Goal: Task Accomplishment & Management: Manage account settings

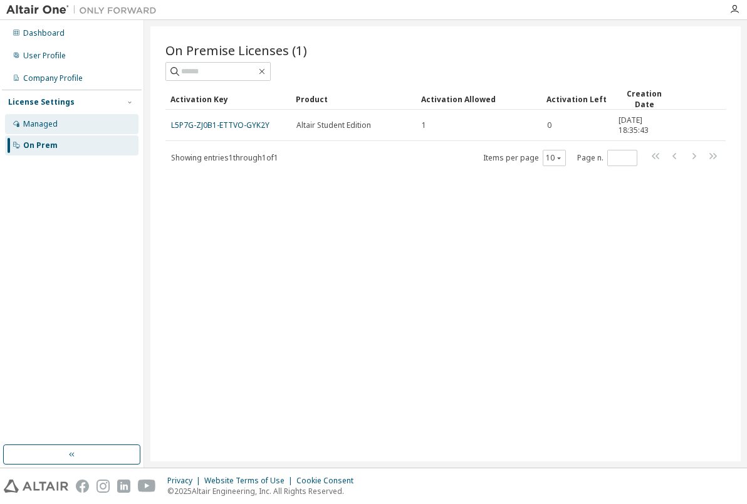
click at [98, 122] on div "Managed" at bounding box center [72, 124] width 134 height 20
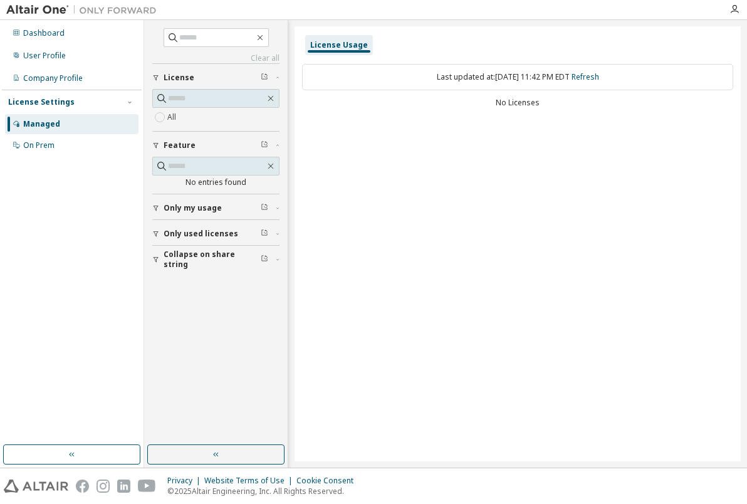
click at [199, 207] on span "Only my usage" at bounding box center [193, 208] width 58 height 10
click at [209, 273] on span "Only used licenses" at bounding box center [201, 270] width 75 height 10
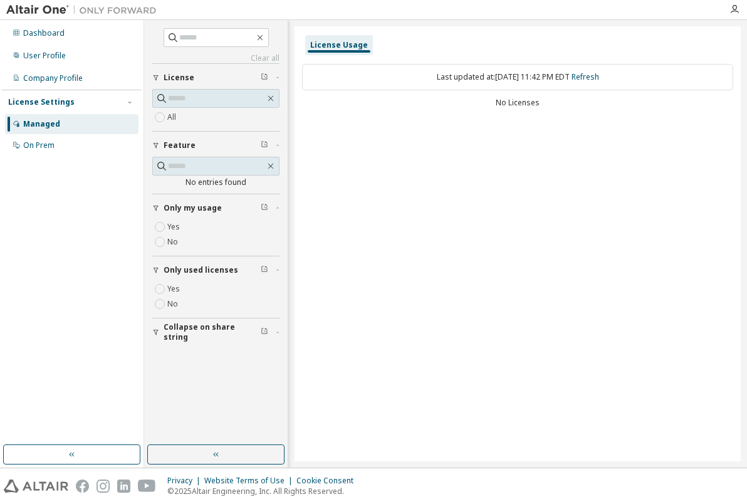
click at [207, 333] on span "Collapse on share string" at bounding box center [212, 332] width 97 height 20
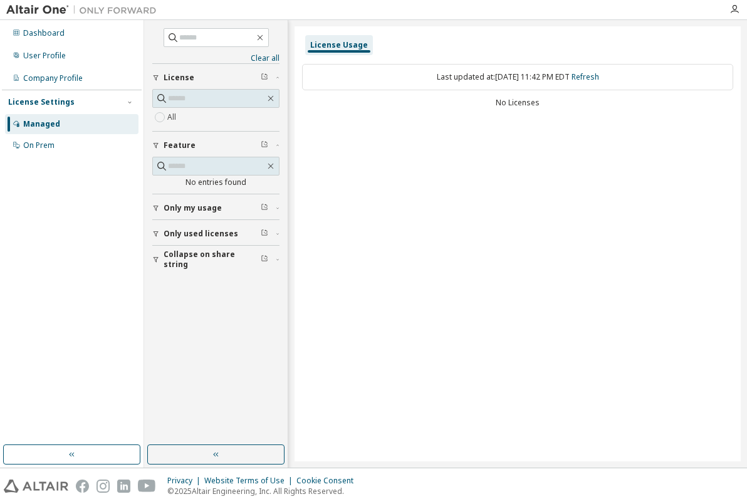
click at [185, 205] on span "Only my usage" at bounding box center [193, 208] width 58 height 10
click at [191, 270] on span "Only used licenses" at bounding box center [201, 270] width 75 height 10
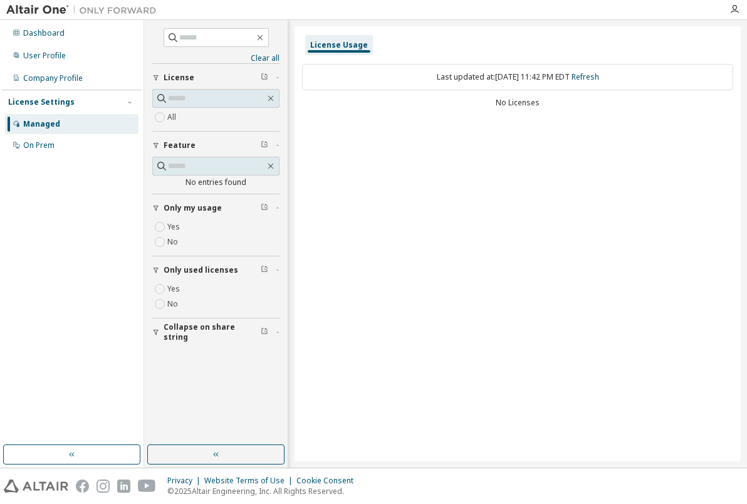
click at [198, 327] on span "Collapse on share string" at bounding box center [212, 332] width 97 height 20
click at [52, 55] on div "User Profile" at bounding box center [44, 56] width 43 height 10
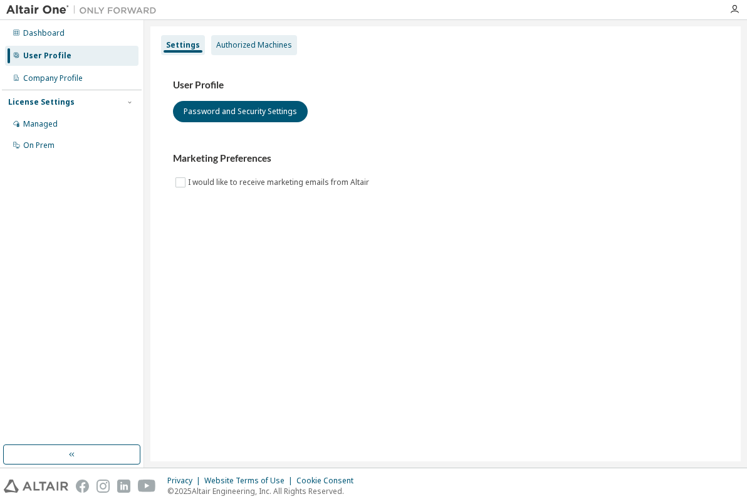
click at [230, 43] on div "Authorized Machines" at bounding box center [254, 45] width 76 height 10
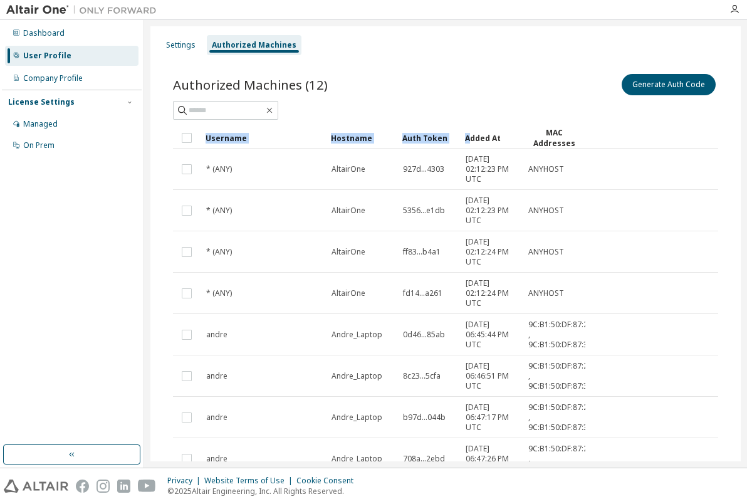
drag, startPoint x: 457, startPoint y: 135, endPoint x: 468, endPoint y: 135, distance: 11.3
drag, startPoint x: 460, startPoint y: 132, endPoint x: 481, endPoint y: 132, distance: 21.3
drag, startPoint x: 461, startPoint y: 132, endPoint x: 479, endPoint y: 133, distance: 17.6
drag, startPoint x: 458, startPoint y: 134, endPoint x: 481, endPoint y: 136, distance: 23.3
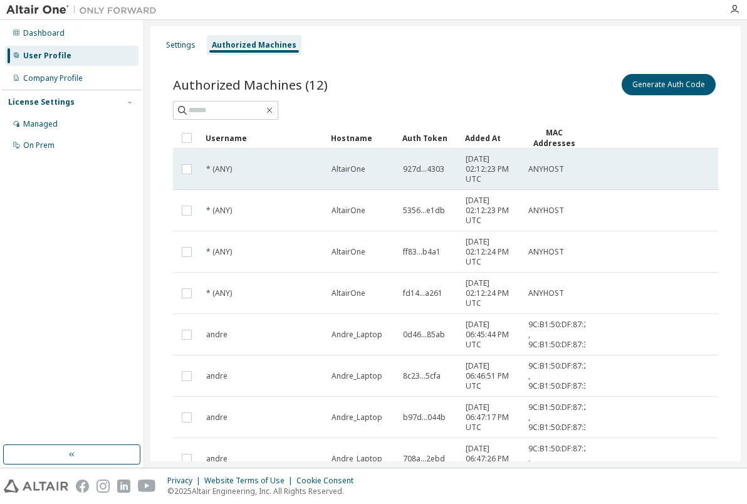
click at [432, 165] on span "927d...4303" at bounding box center [423, 169] width 41 height 10
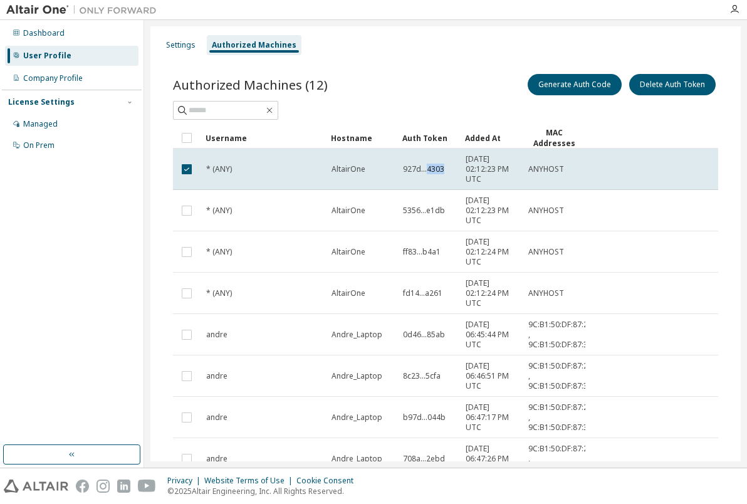
click at [432, 165] on span "927d...4303" at bounding box center [423, 169] width 41 height 10
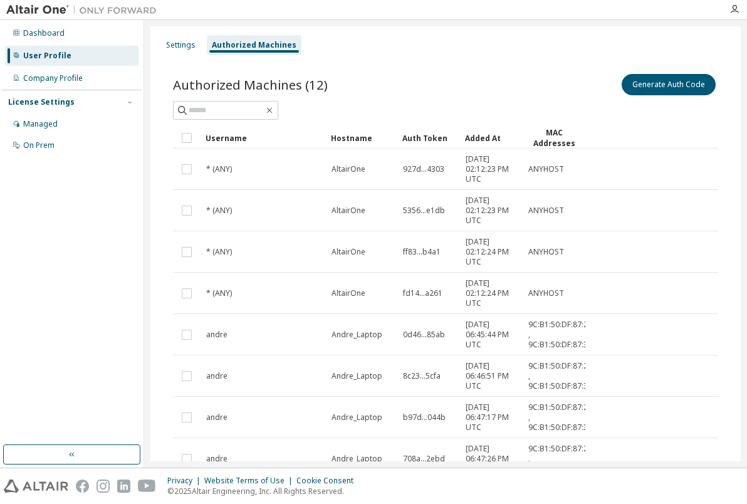
click at [432, 165] on span "927d...4303" at bounding box center [423, 169] width 41 height 10
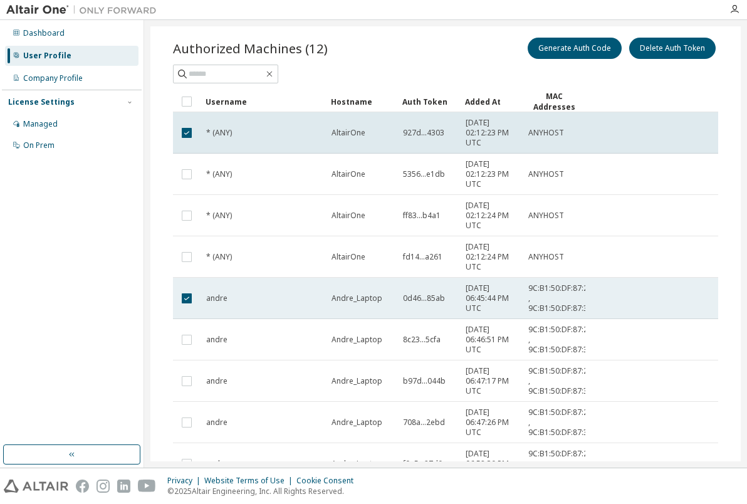
scroll to position [19, 0]
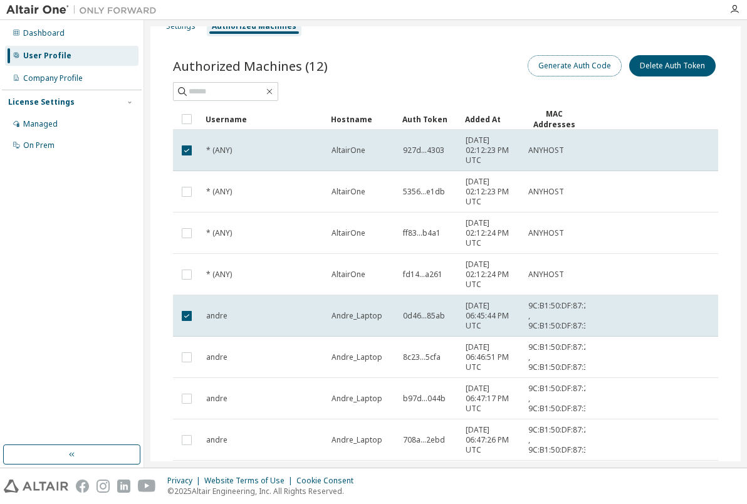
click at [559, 65] on button "Generate Auth Code" at bounding box center [575, 65] width 94 height 21
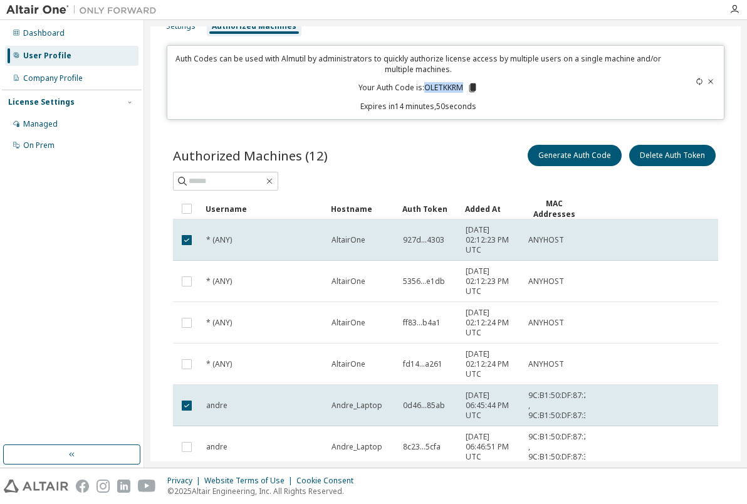
drag, startPoint x: 423, startPoint y: 87, endPoint x: 458, endPoint y: 87, distance: 35.7
click at [458, 87] on p "Your Auth Code is: OLETKKRM" at bounding box center [419, 87] width 120 height 11
copy p "OLETKKRM"
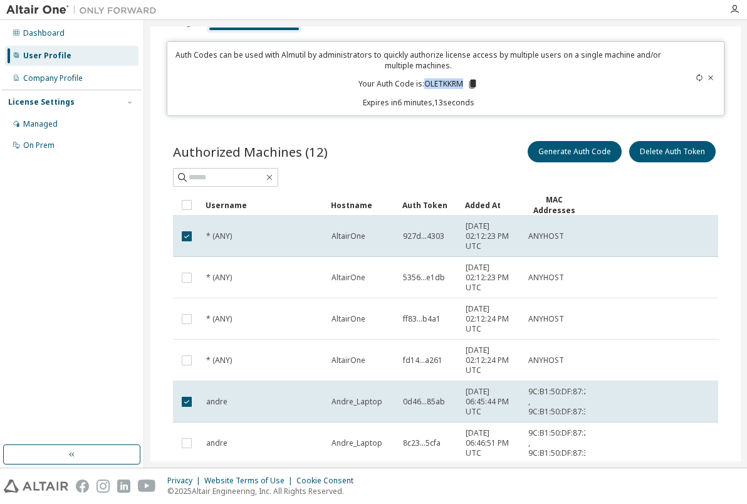
scroll to position [0, 0]
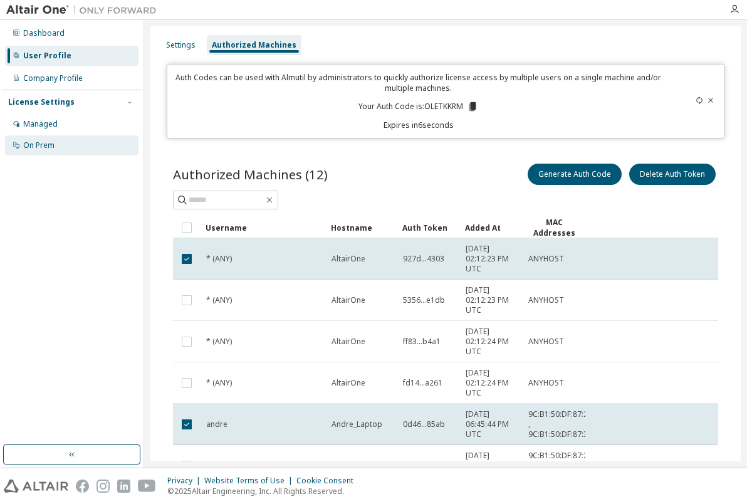
click at [35, 140] on div "On Prem" at bounding box center [72, 145] width 134 height 20
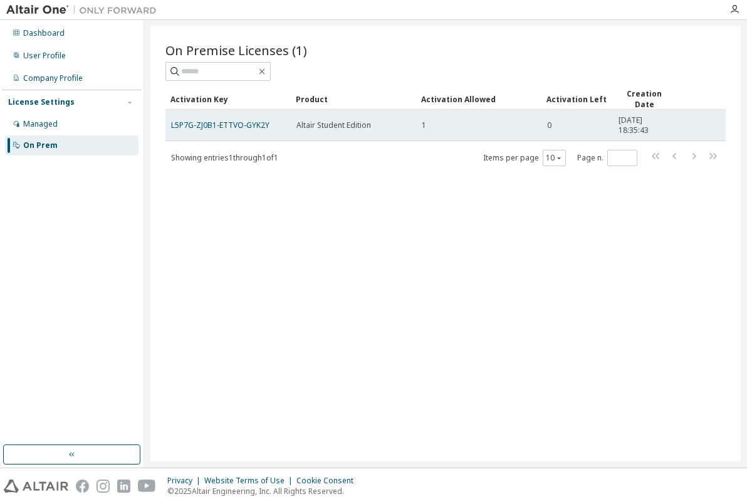
click at [545, 122] on td "0" at bounding box center [577, 125] width 71 height 31
click at [220, 120] on link "L5P7G-ZJ0B1-ETTVO-GYK2Y" at bounding box center [220, 125] width 98 height 11
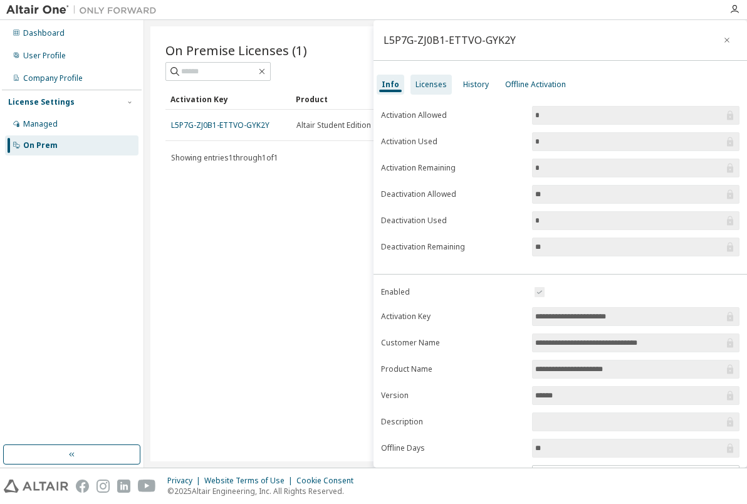
click at [431, 85] on div "Licenses" at bounding box center [431, 85] width 31 height 10
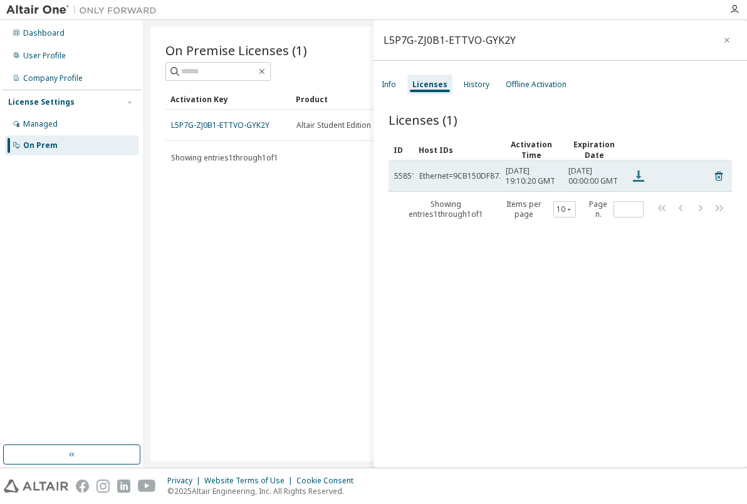
click at [636, 181] on icon at bounding box center [638, 176] width 15 height 15
